Goal: Find contact information: Find contact information

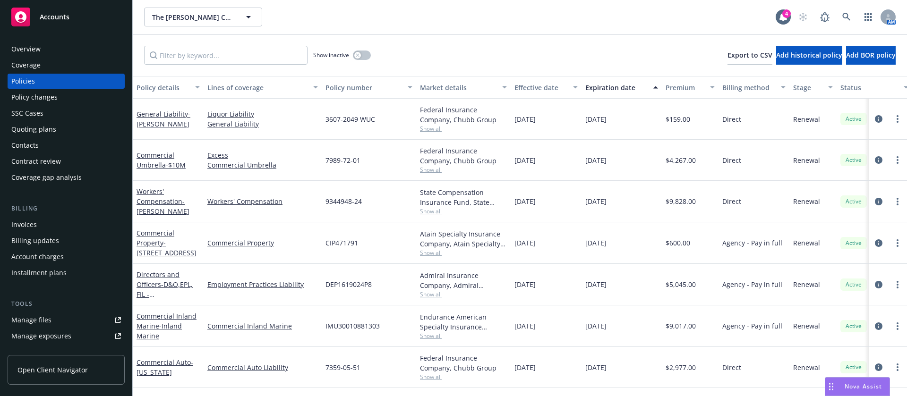
click at [63, 180] on div "Coverage gap analysis" at bounding box center [46, 177] width 70 height 15
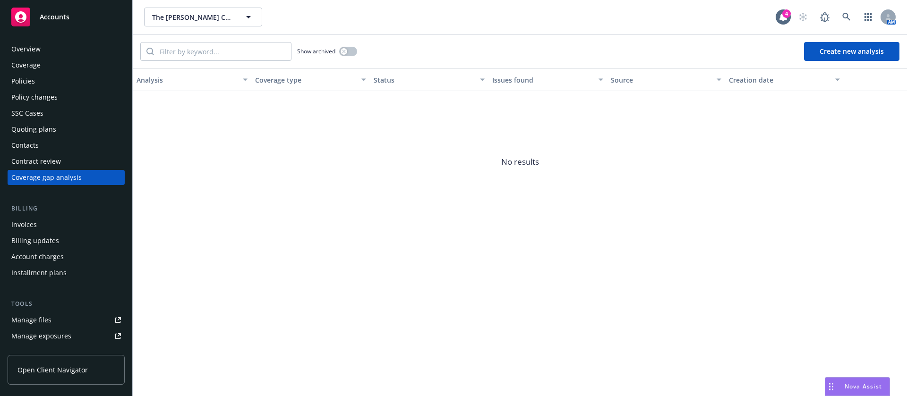
click at [49, 79] on div "Policies" at bounding box center [66, 81] width 110 height 15
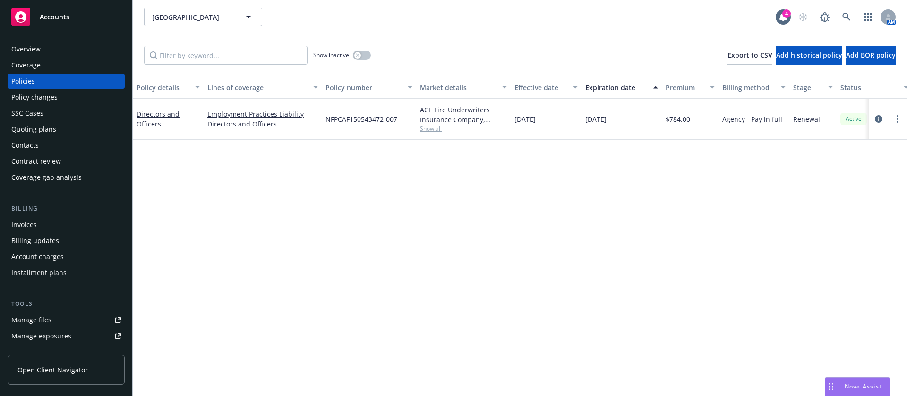
click at [48, 147] on div "Contacts" at bounding box center [66, 145] width 110 height 15
